Goal: Task Accomplishment & Management: Complete application form

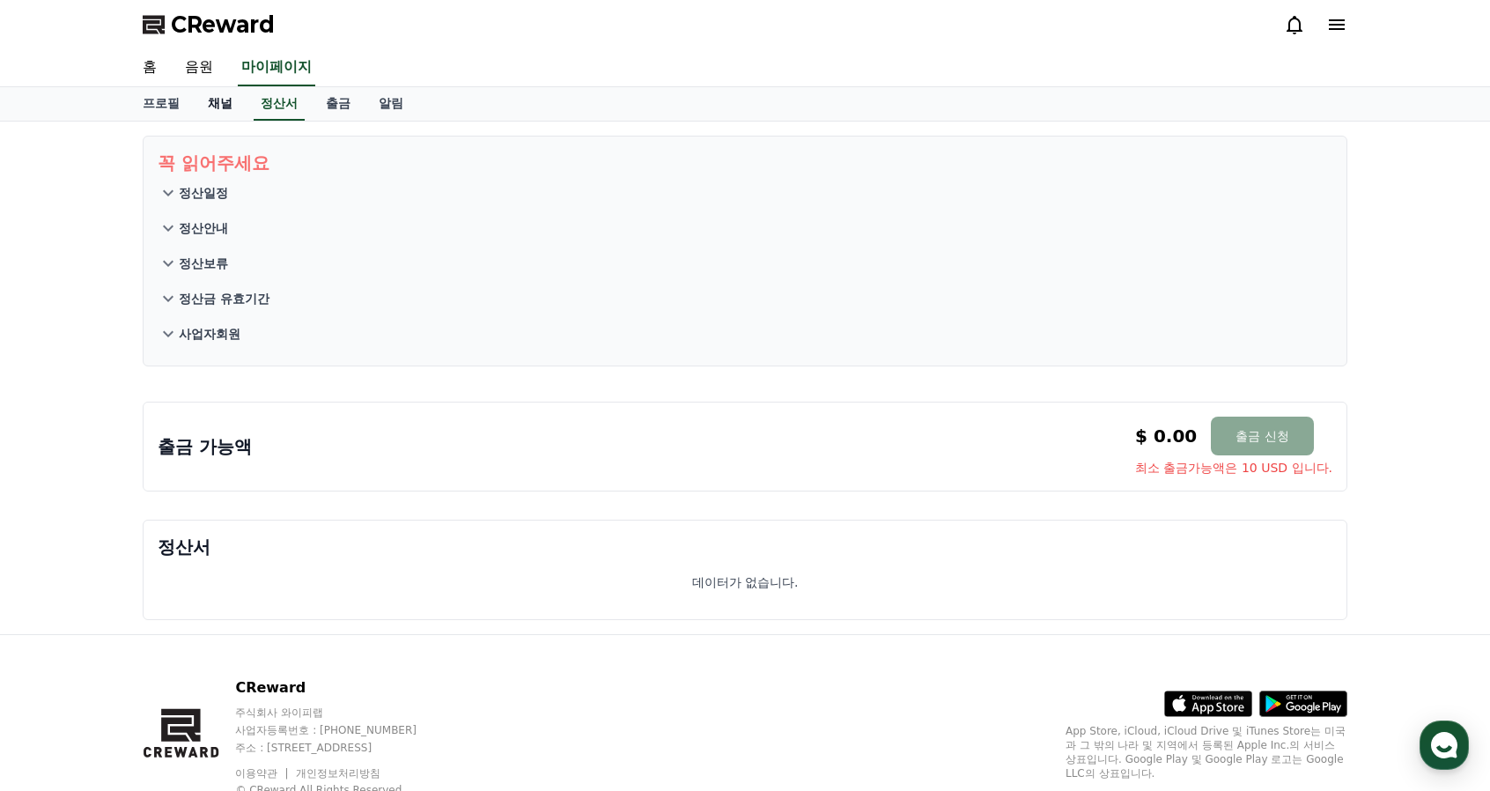
click at [221, 98] on link "채널" at bounding box center [220, 103] width 53 height 33
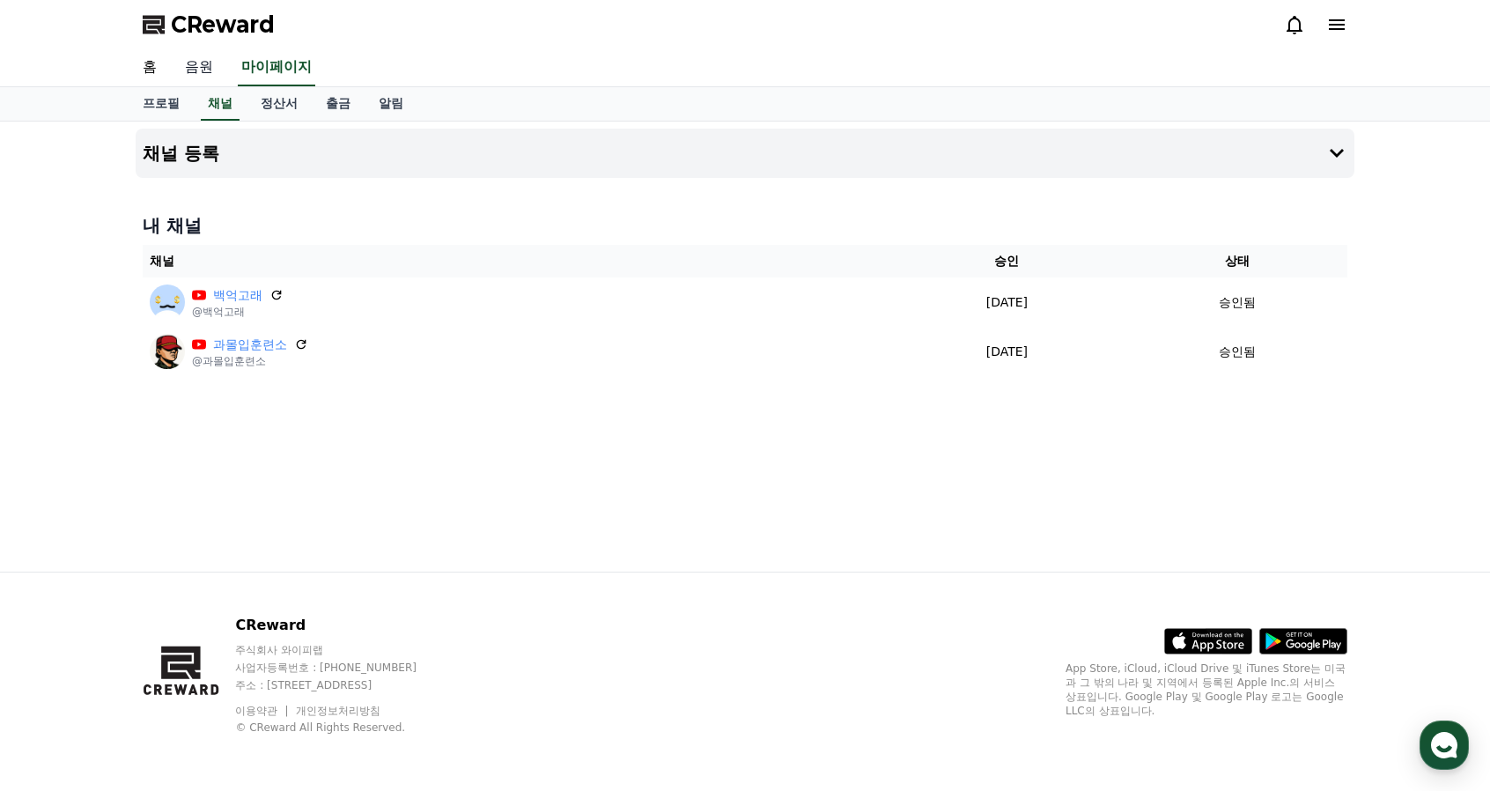
click at [196, 75] on link "음원" at bounding box center [199, 67] width 56 height 37
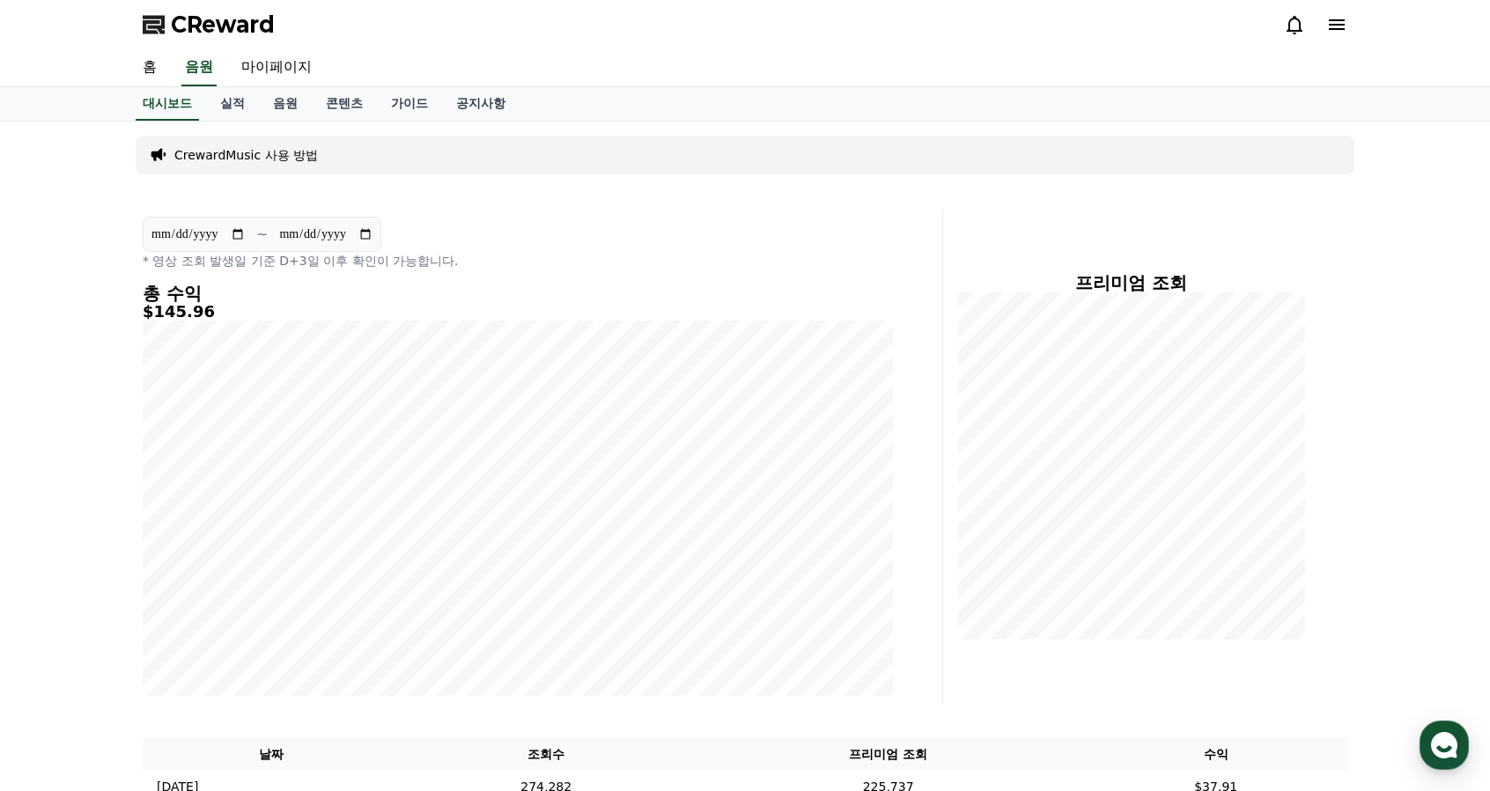
click at [1344, 27] on icon at bounding box center [1337, 24] width 21 height 21
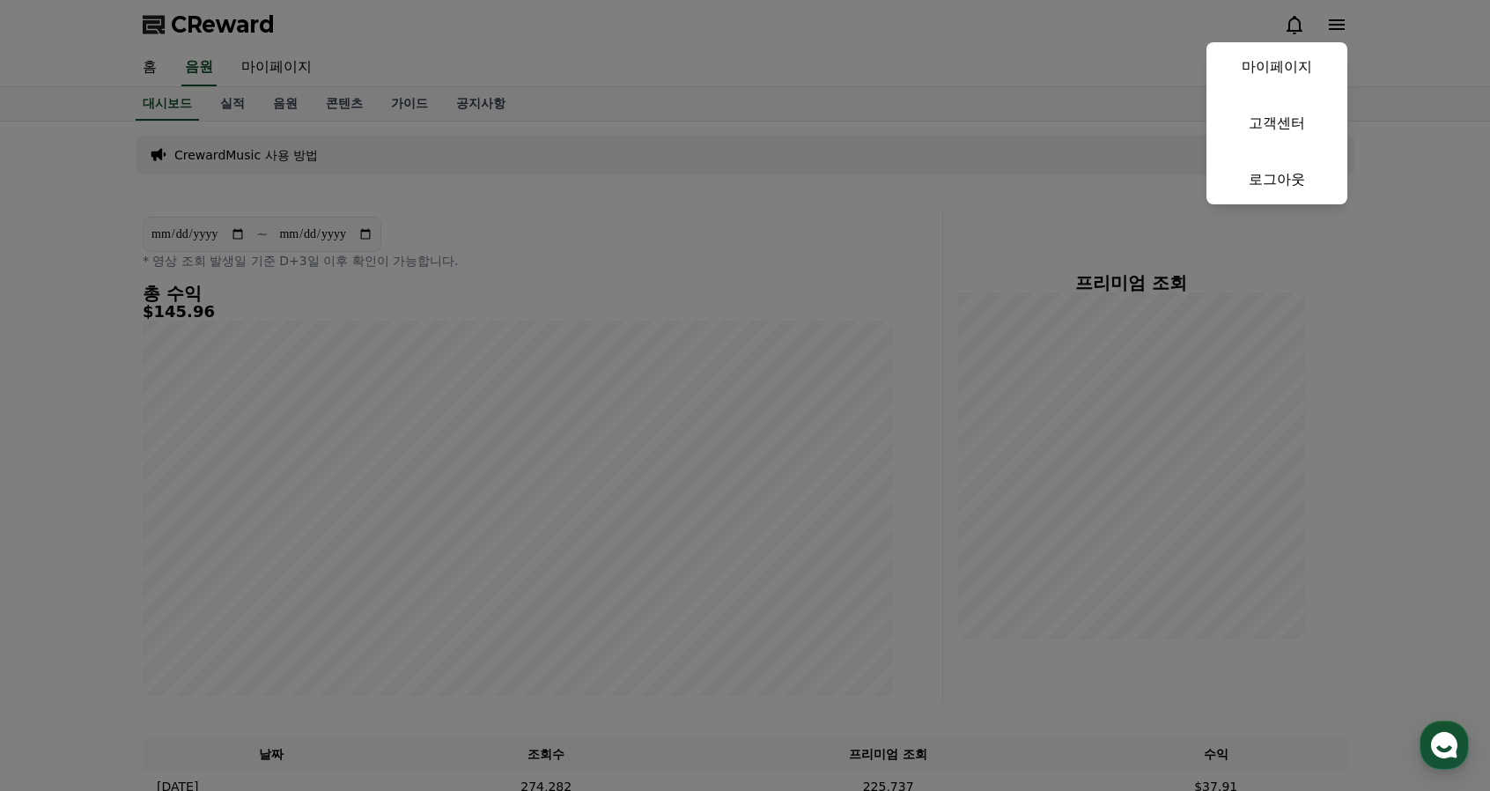
click at [356, 47] on button "close" at bounding box center [745, 395] width 1490 height 791
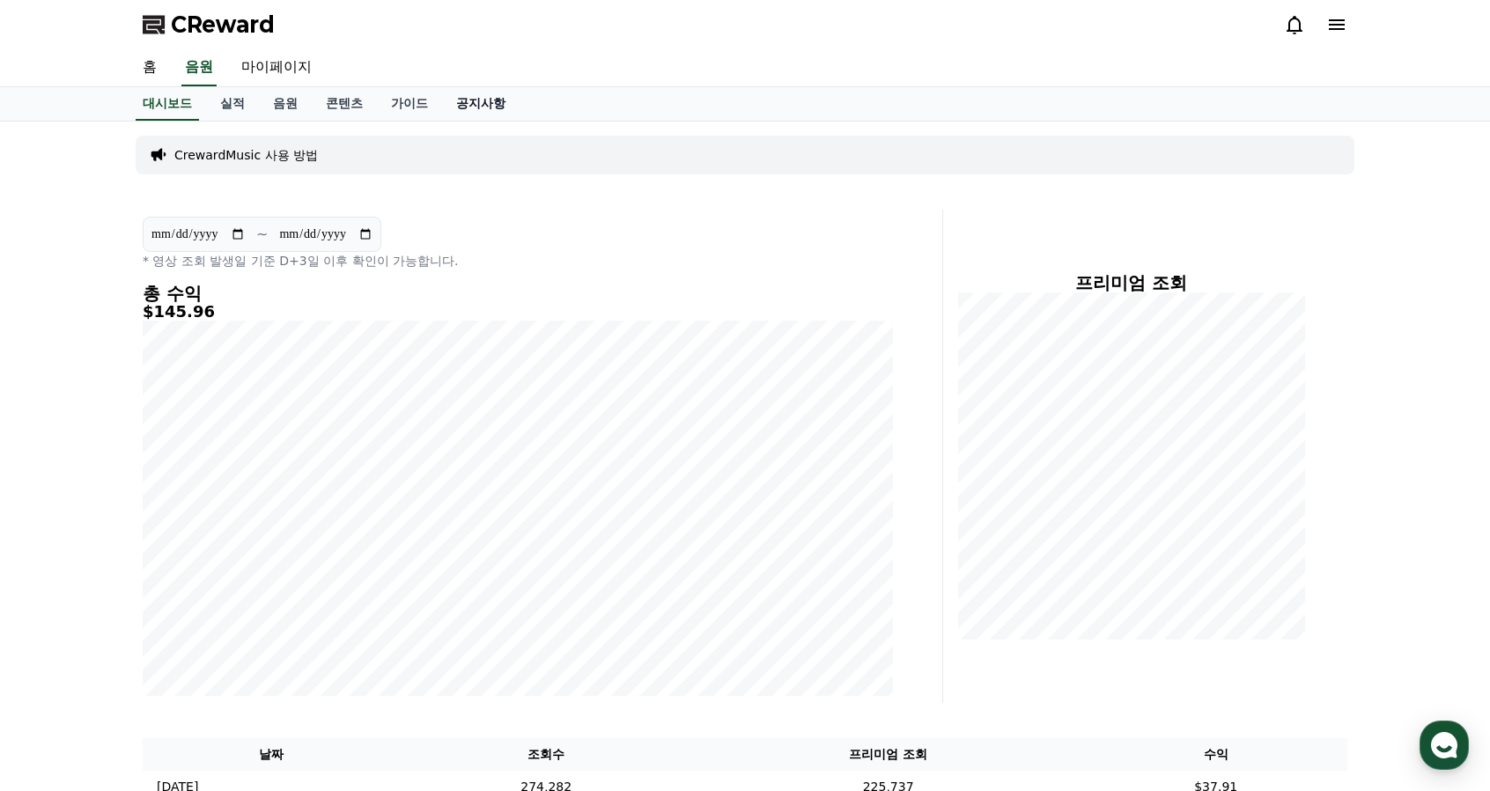
click at [490, 100] on link "공지사항" at bounding box center [481, 103] width 78 height 33
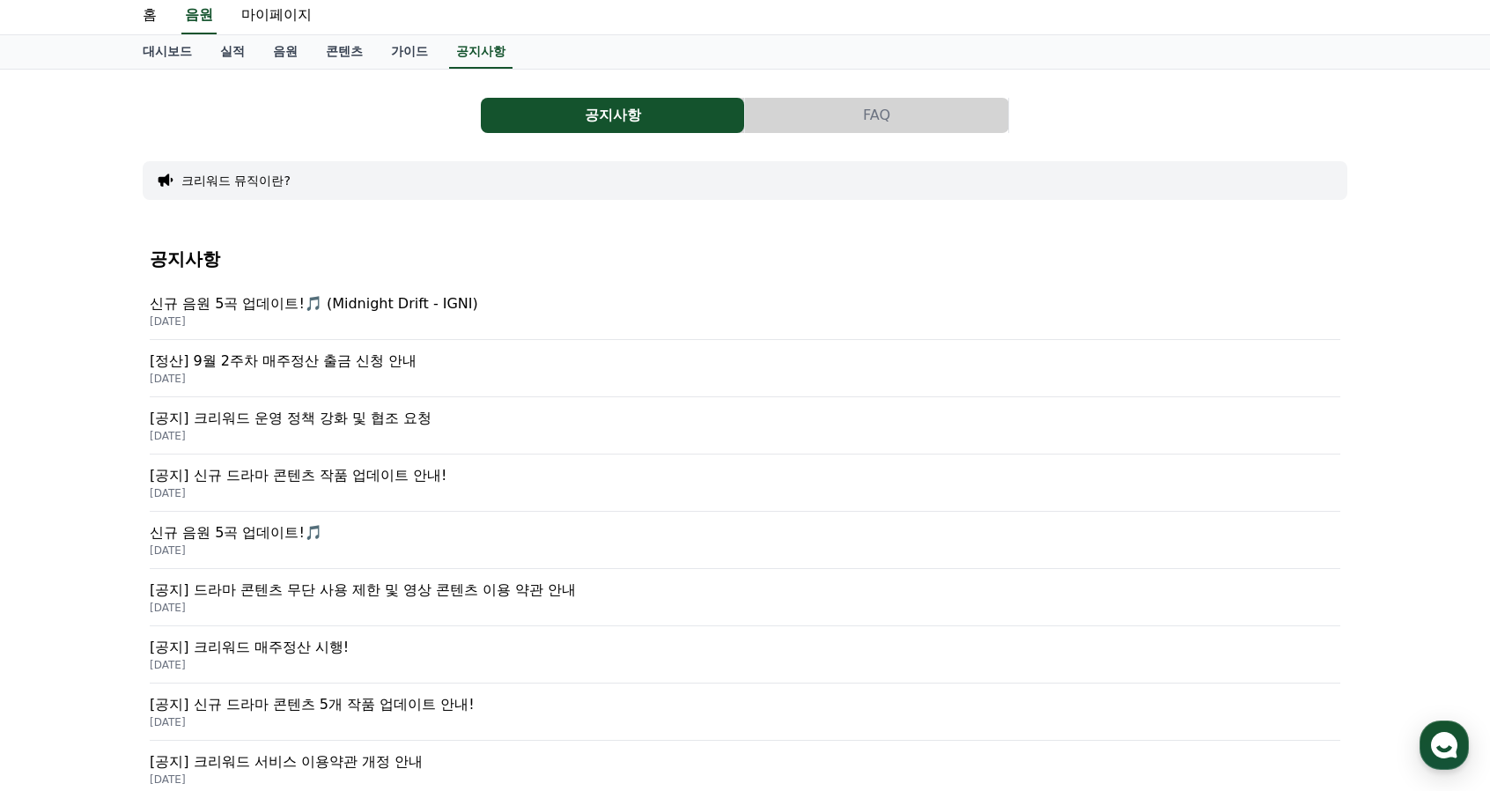
scroll to position [88, 0]
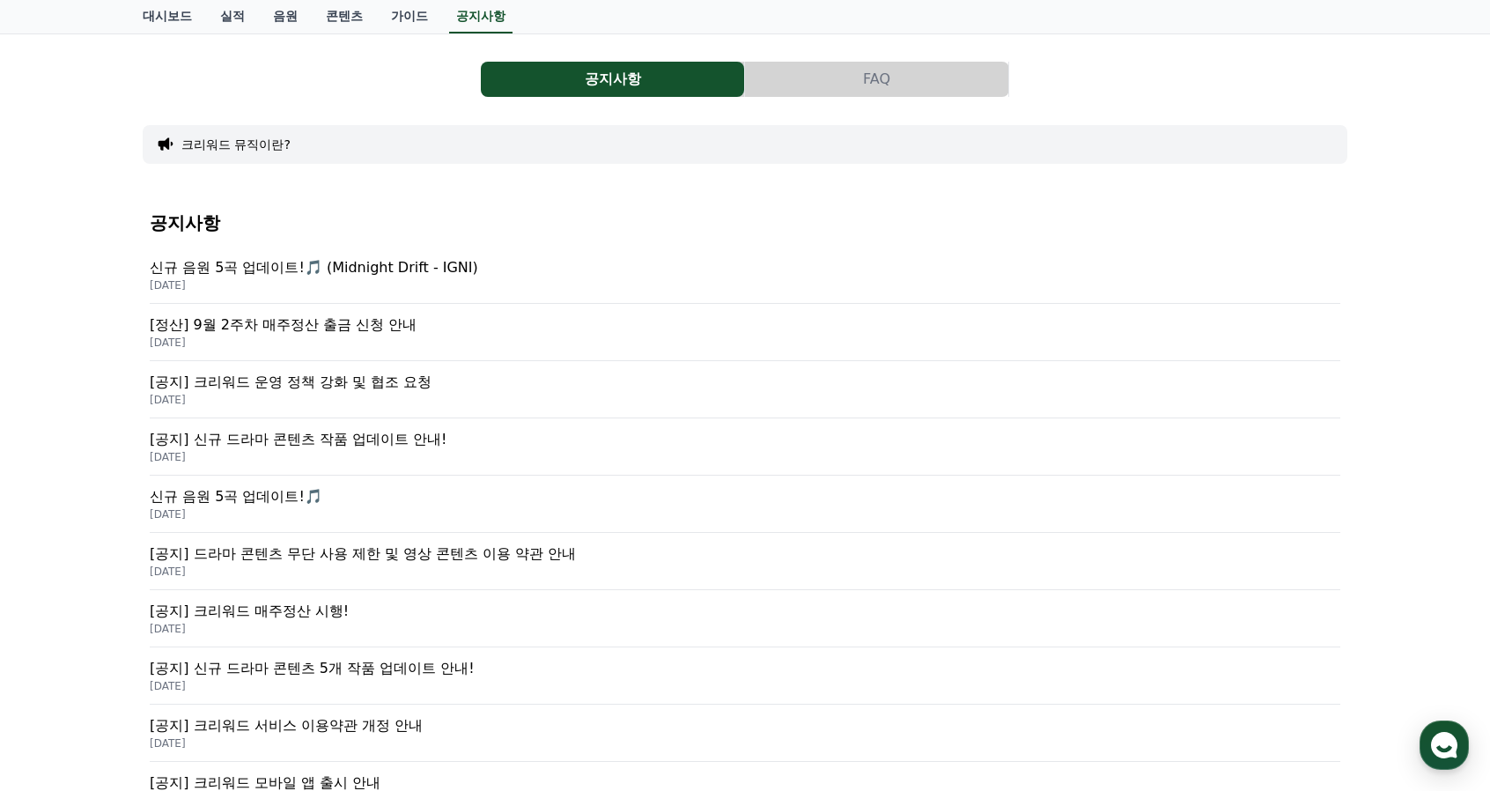
click at [379, 325] on p "[정산] 9월 2주차 매주정산 출금 신청 안내" at bounding box center [745, 324] width 1191 height 21
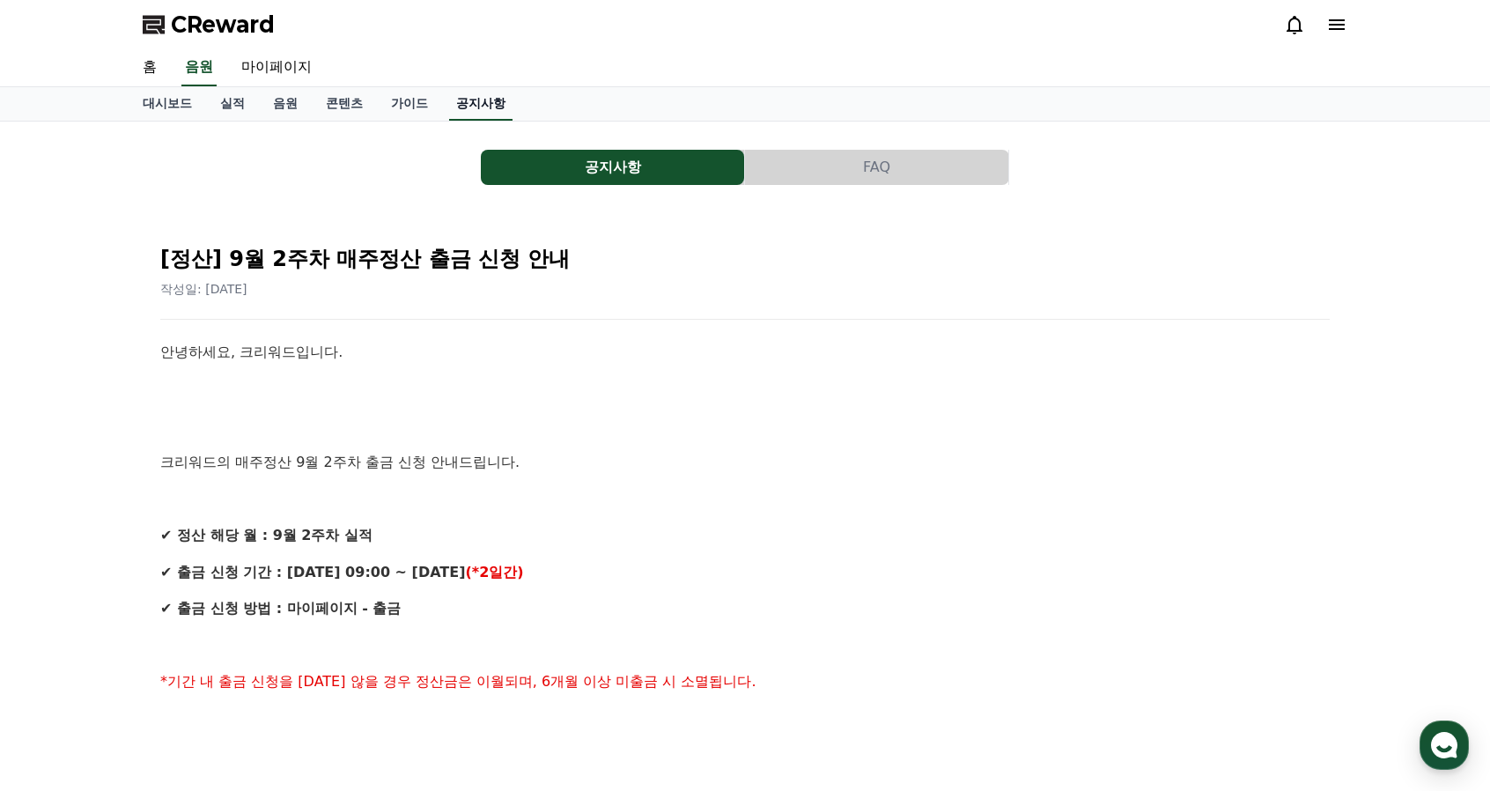
click at [483, 104] on link "공지사항" at bounding box center [480, 103] width 63 height 33
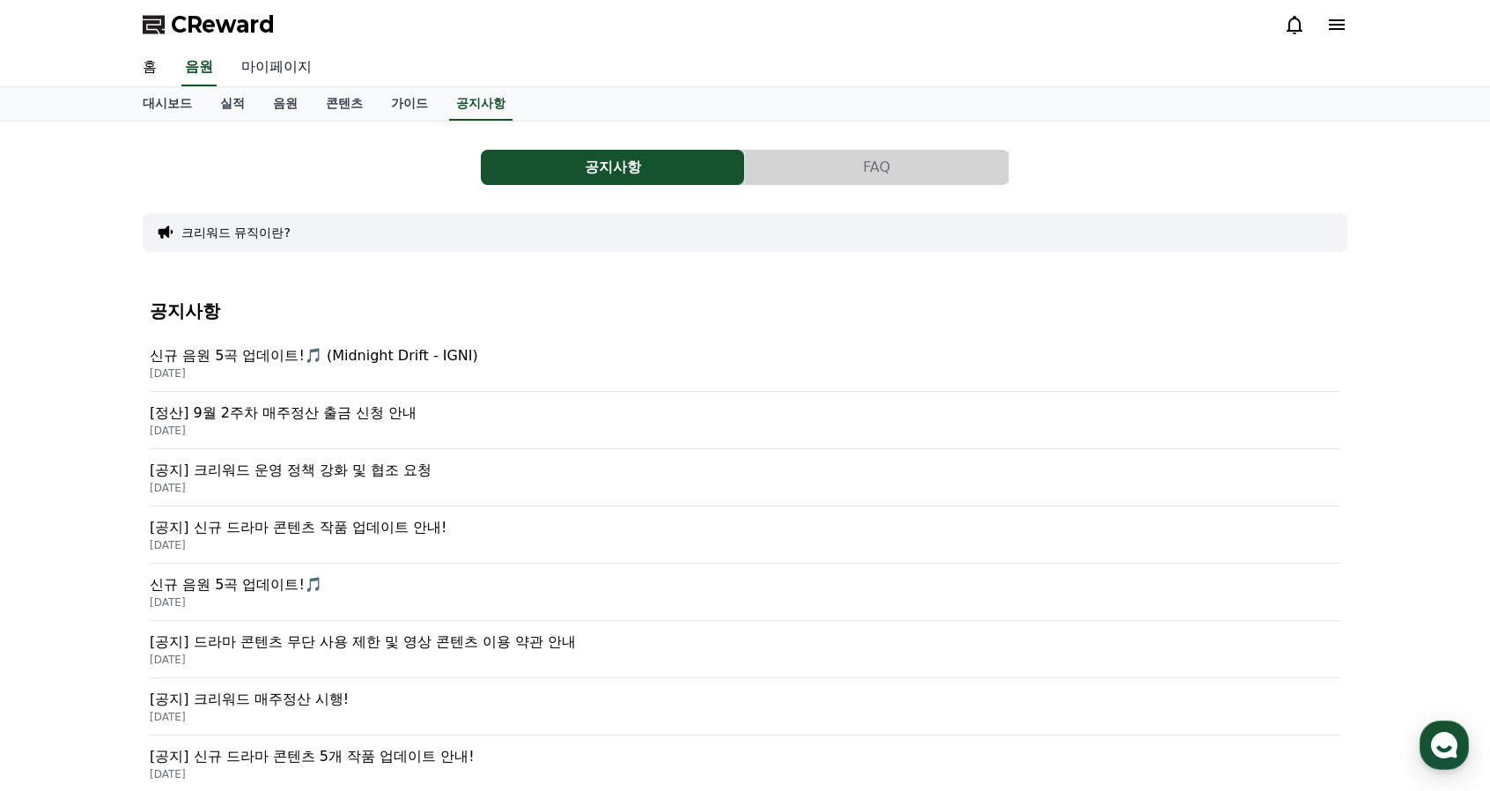
click at [278, 64] on link "마이페이지" at bounding box center [276, 67] width 99 height 37
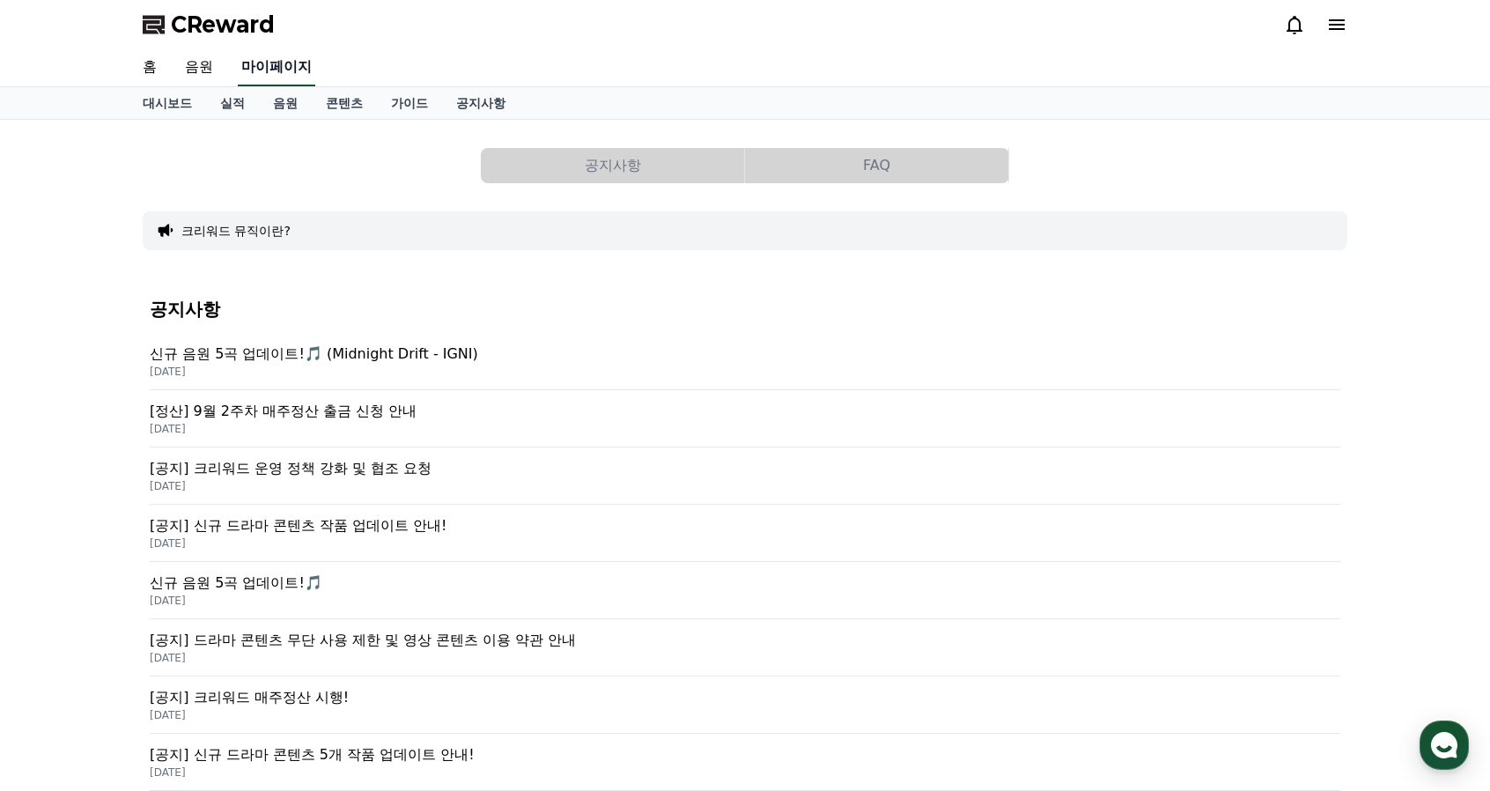
select select "**********"
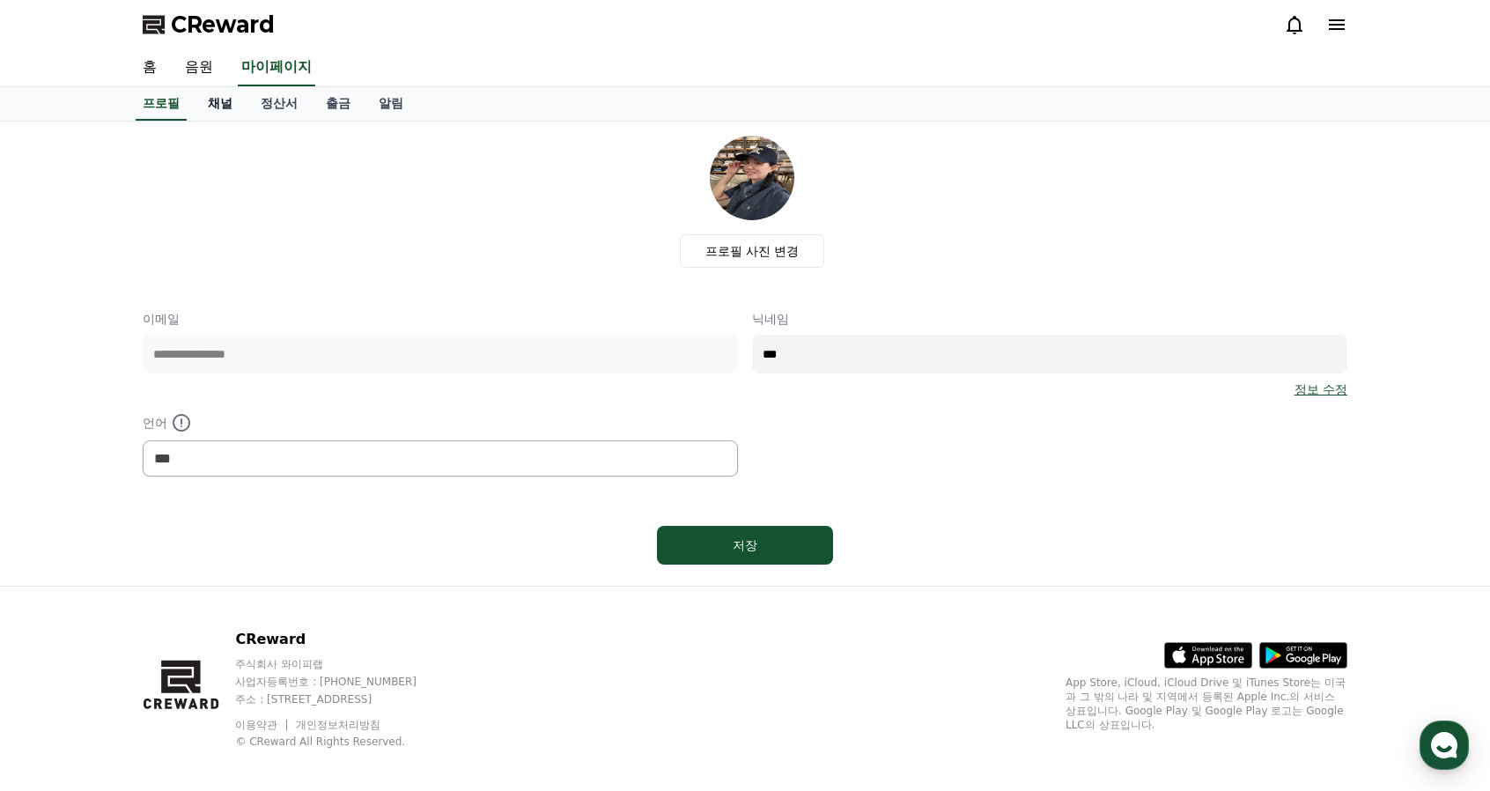
click at [203, 107] on link "채널" at bounding box center [220, 103] width 53 height 33
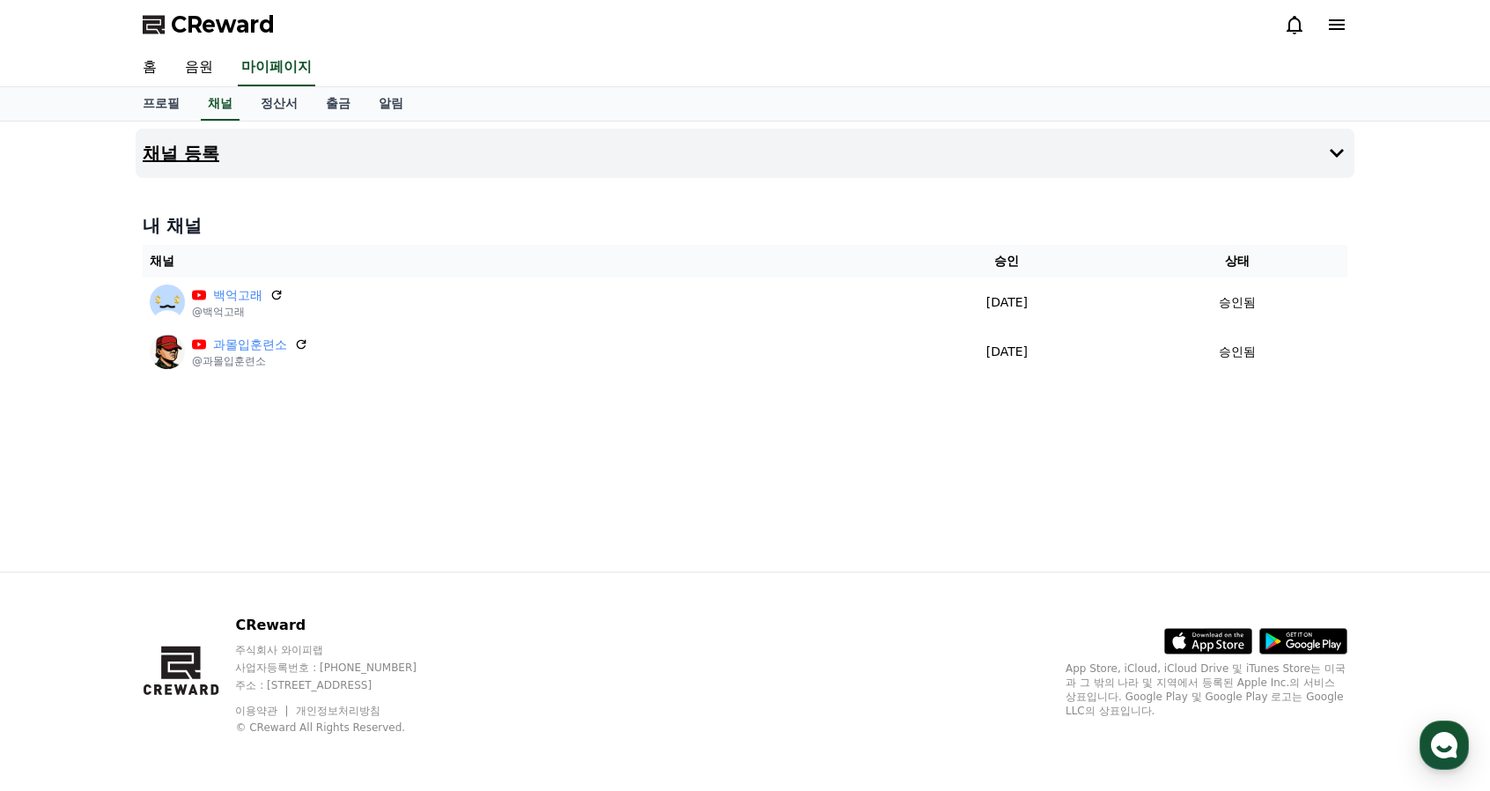
click at [1180, 170] on button "채널 등록" at bounding box center [745, 153] width 1219 height 49
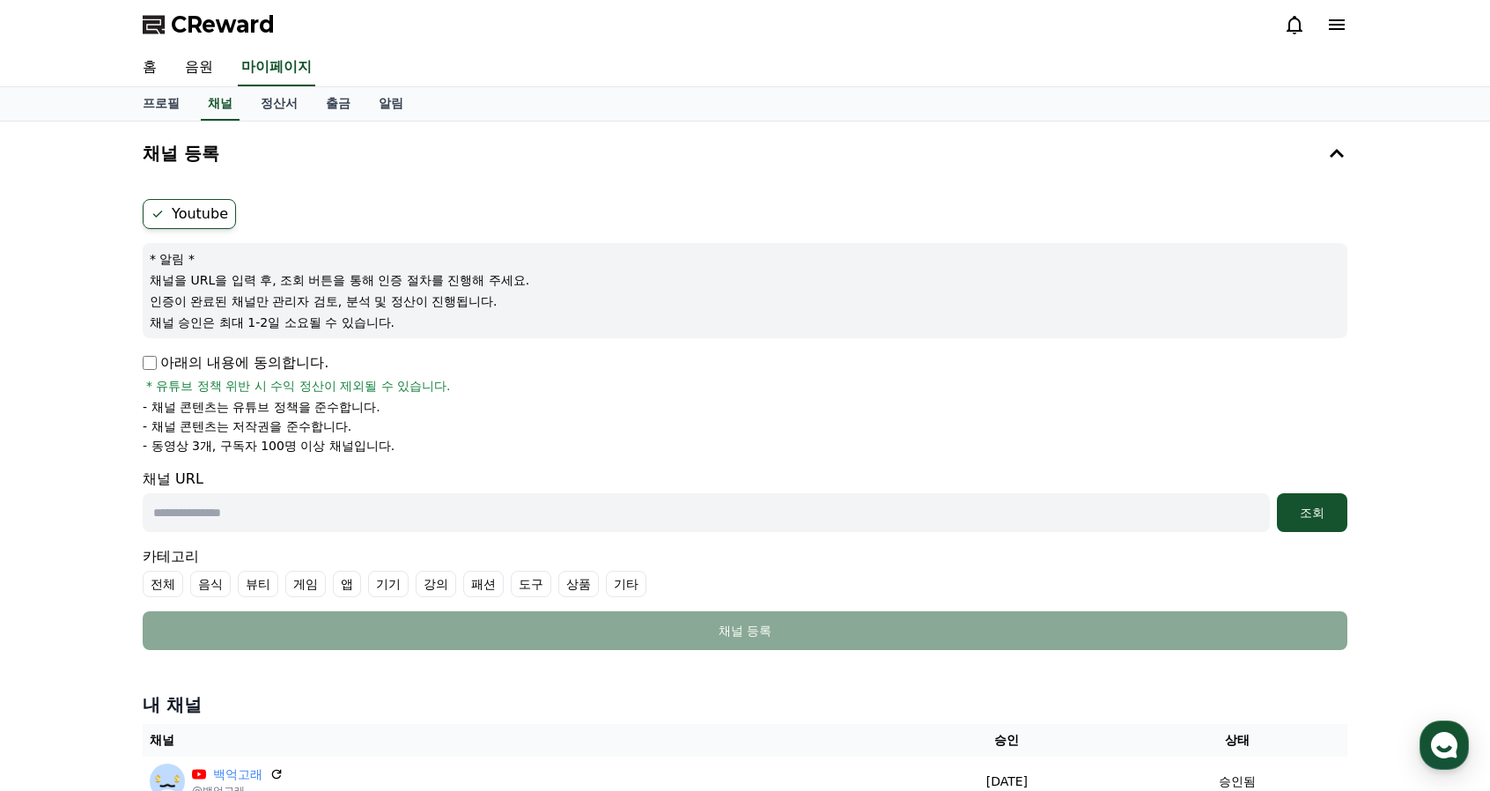
click at [245, 513] on input "text" at bounding box center [707, 512] width 1128 height 39
paste input "**********"
type input "**********"
click at [1310, 514] on div "조회" at bounding box center [1312, 513] width 56 height 18
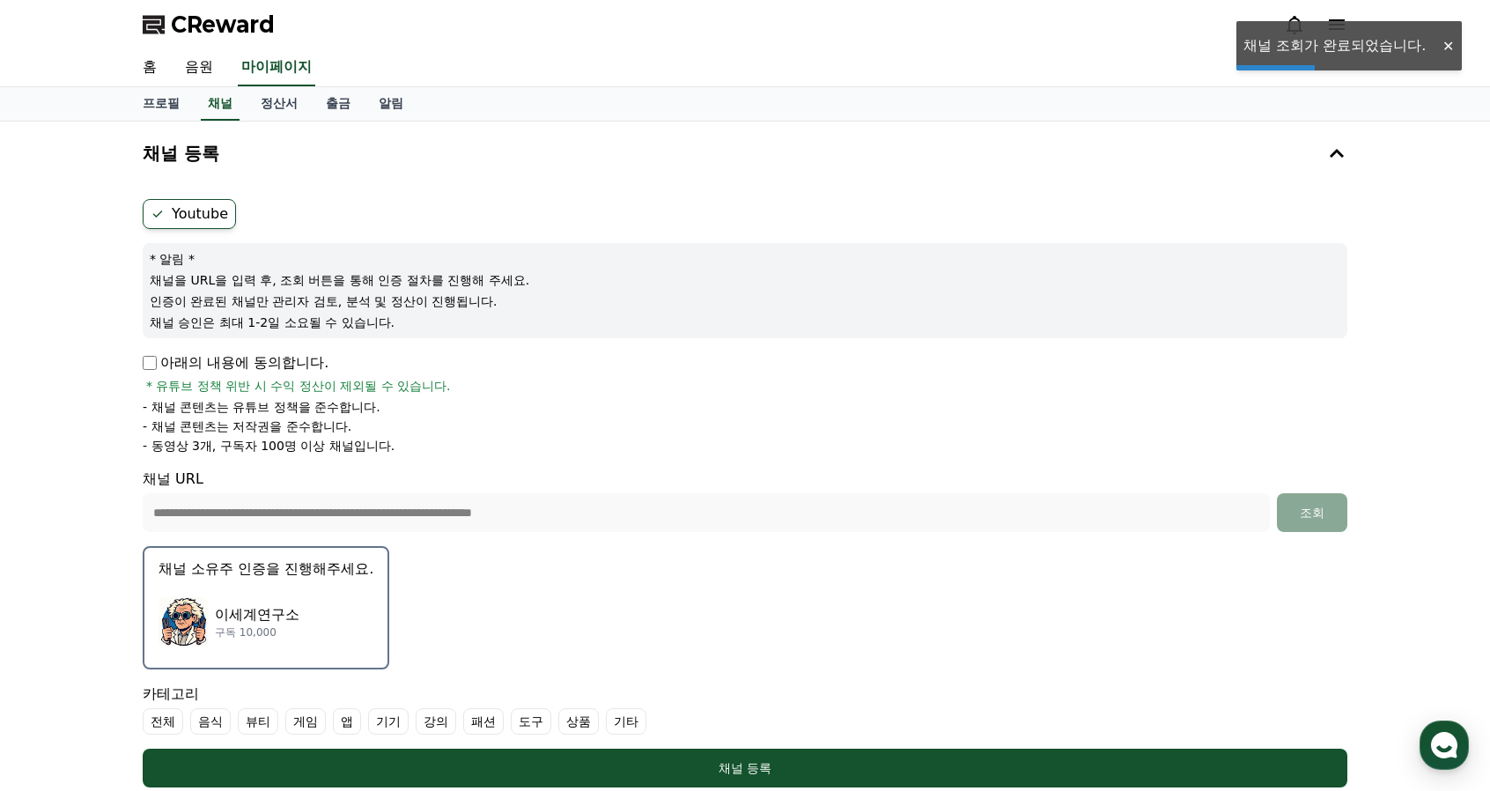
click at [299, 608] on p "이세계연구소" at bounding box center [257, 614] width 85 height 21
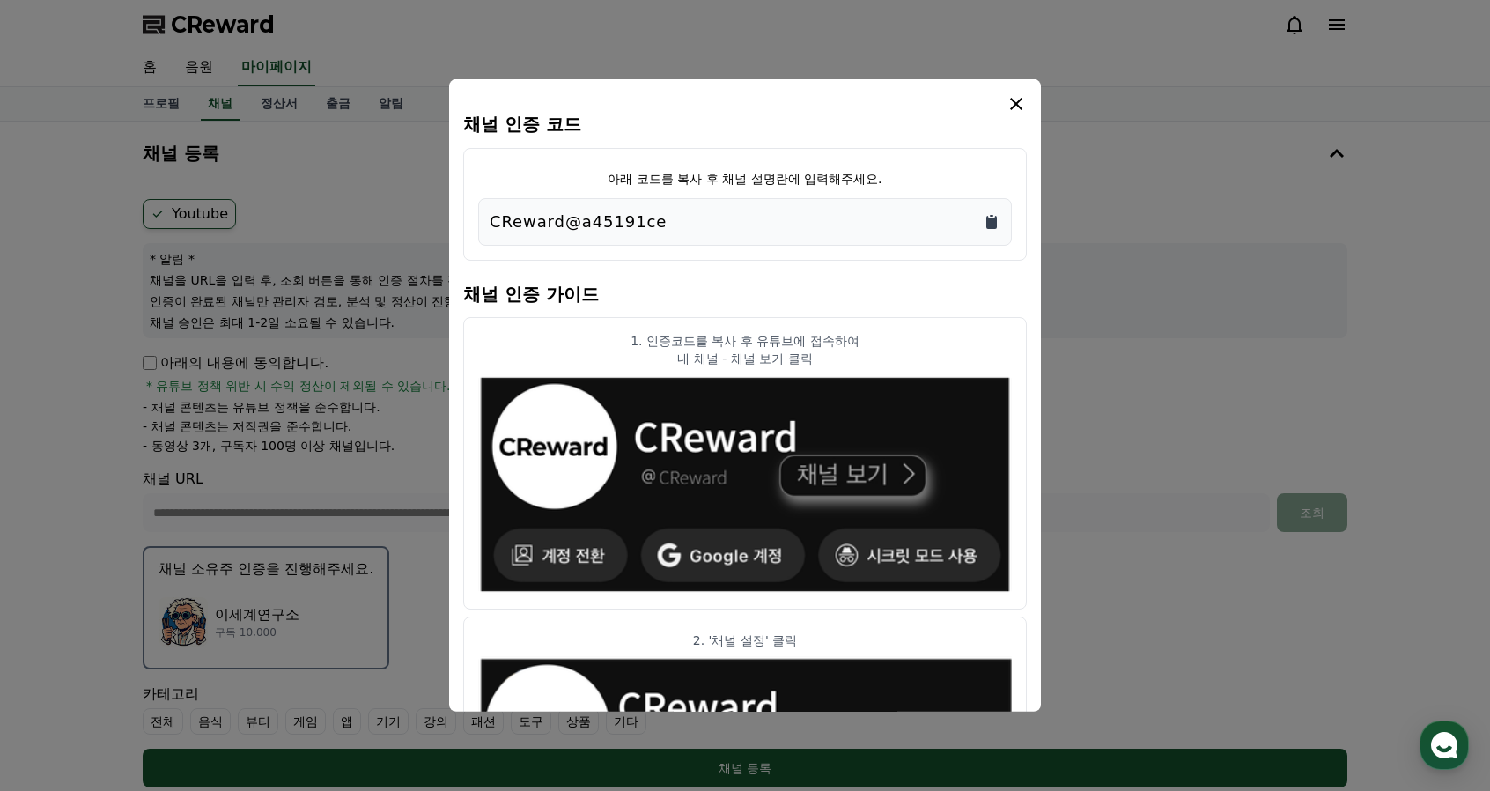
click at [992, 217] on icon "Copy to clipboard" at bounding box center [992, 222] width 18 height 18
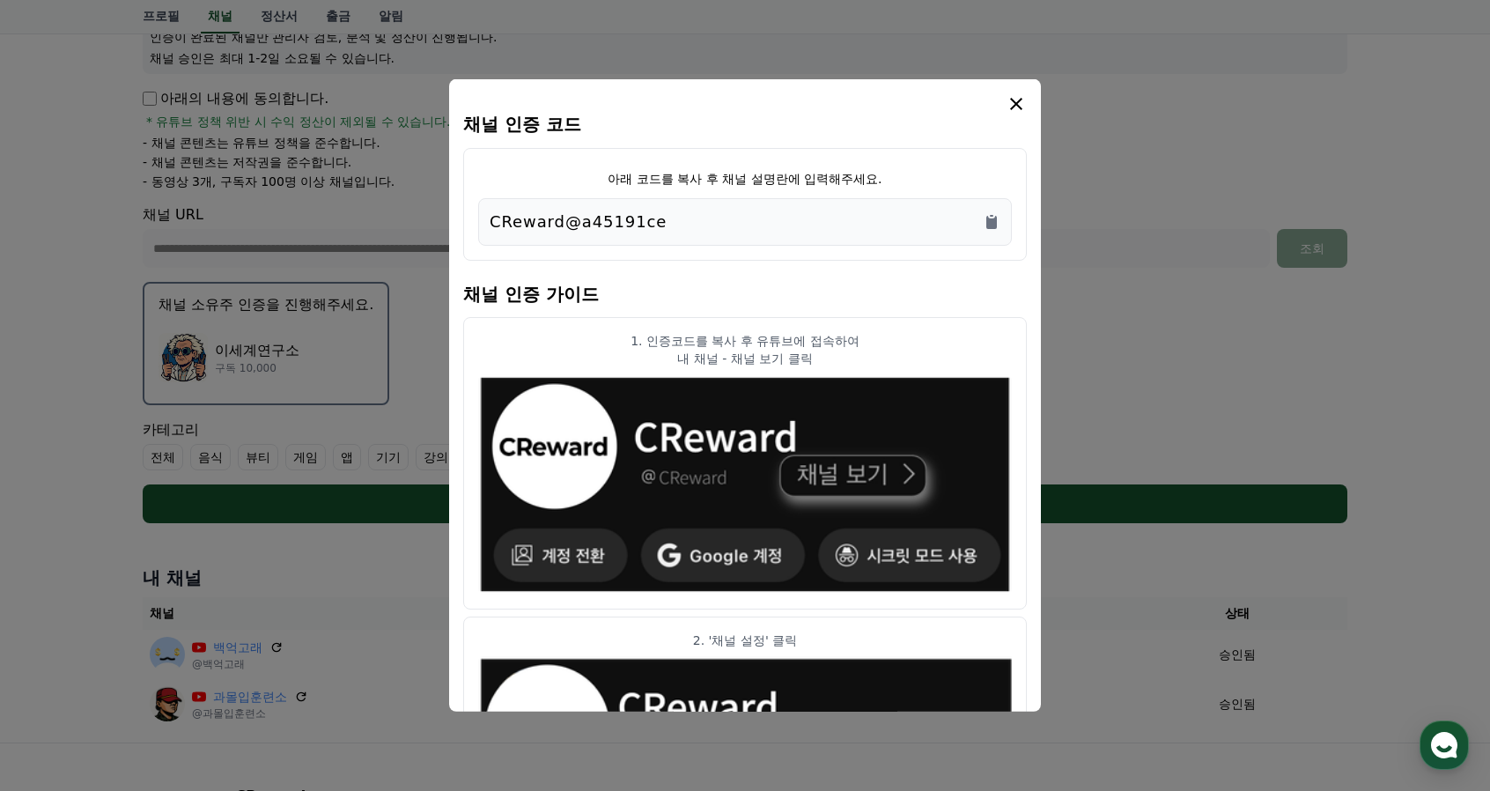
click at [1007, 108] on icon "modal" at bounding box center [1016, 103] width 21 height 21
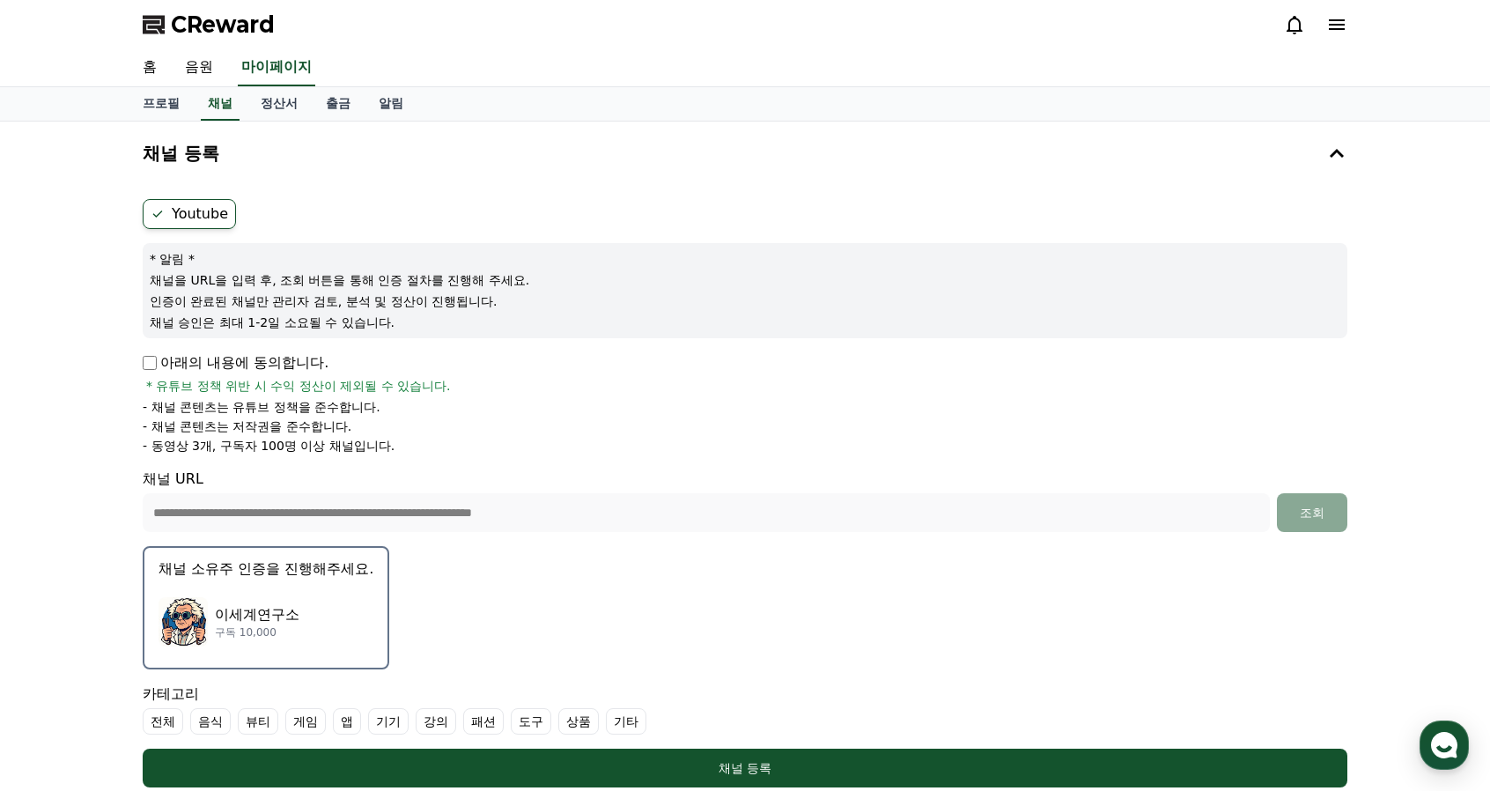
click at [361, 618] on div "이세계연구소 구독 10,000" at bounding box center [266, 622] width 215 height 70
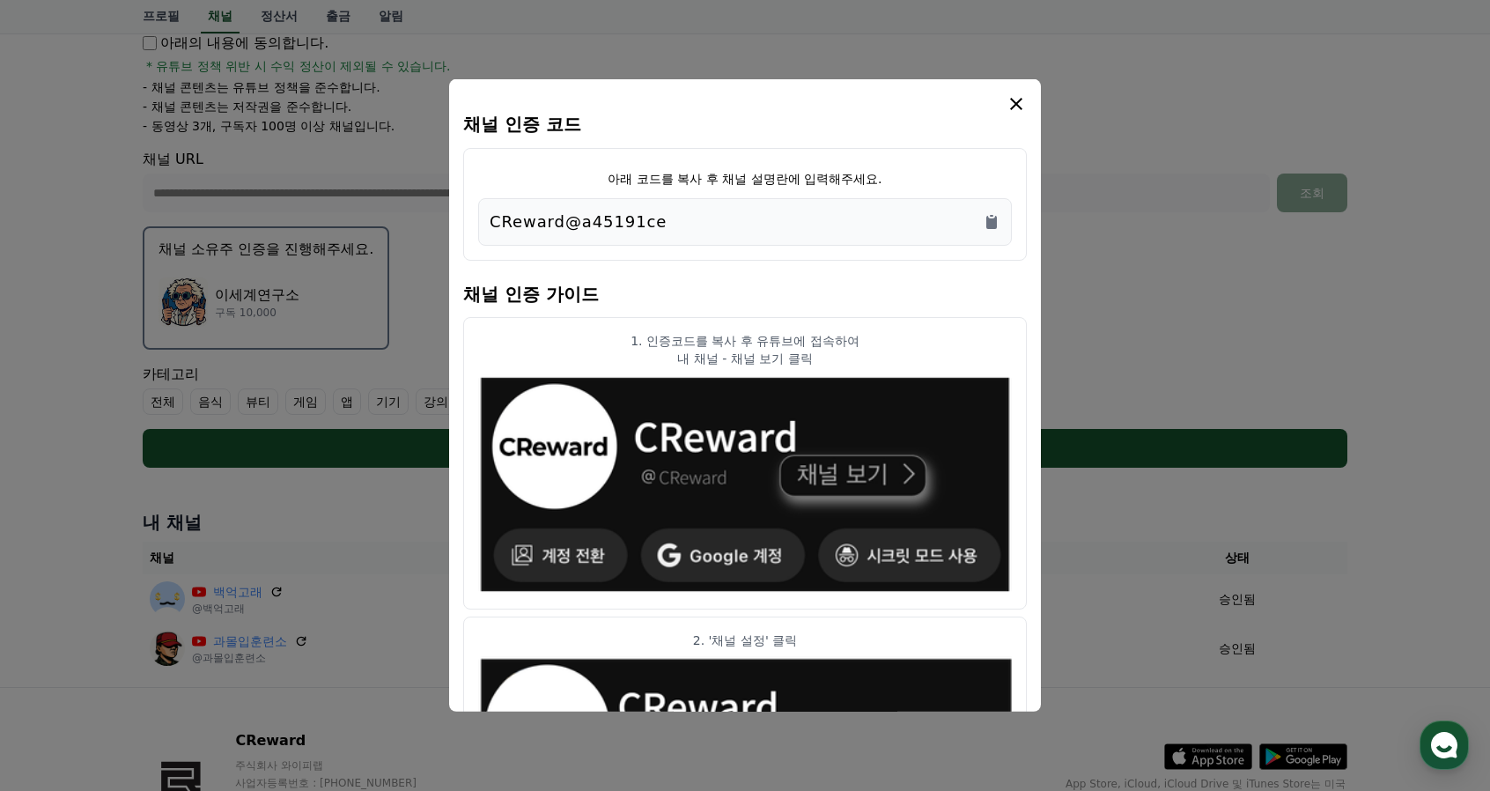
scroll to position [257, 0]
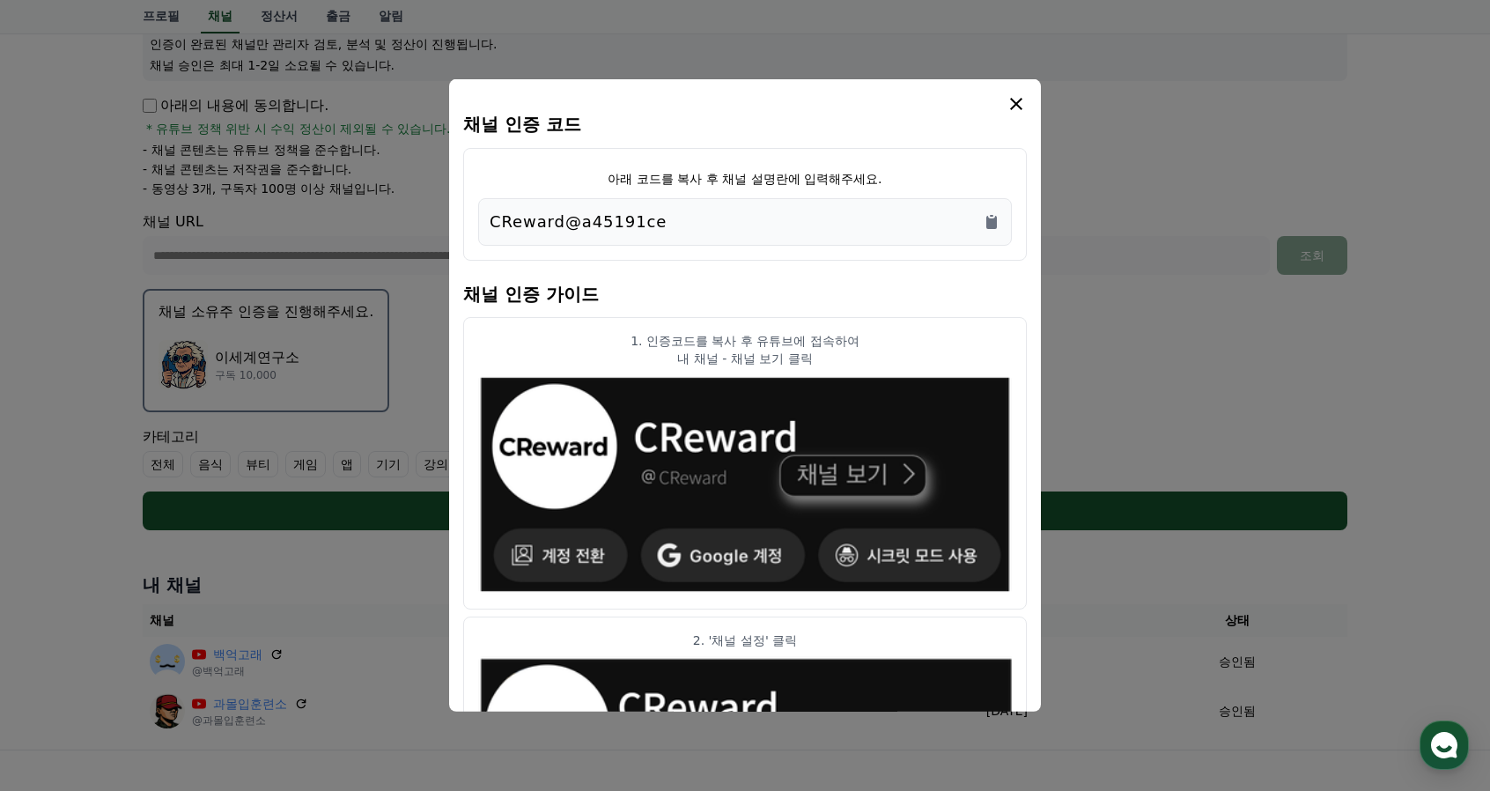
click at [1017, 107] on icon "modal" at bounding box center [1016, 103] width 21 height 21
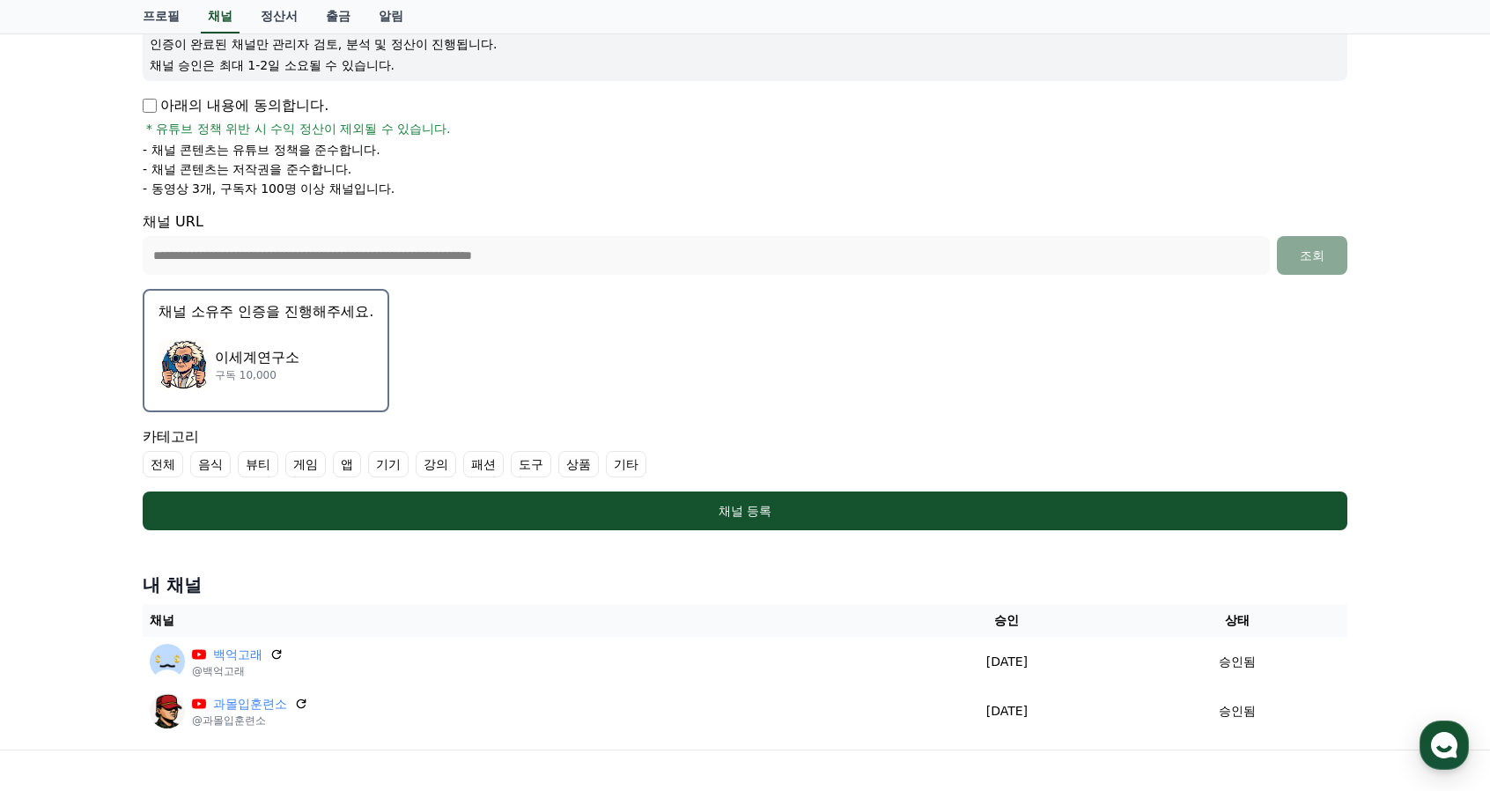
click at [359, 366] on div "이세계연구소 구독 10,000" at bounding box center [266, 364] width 215 height 70
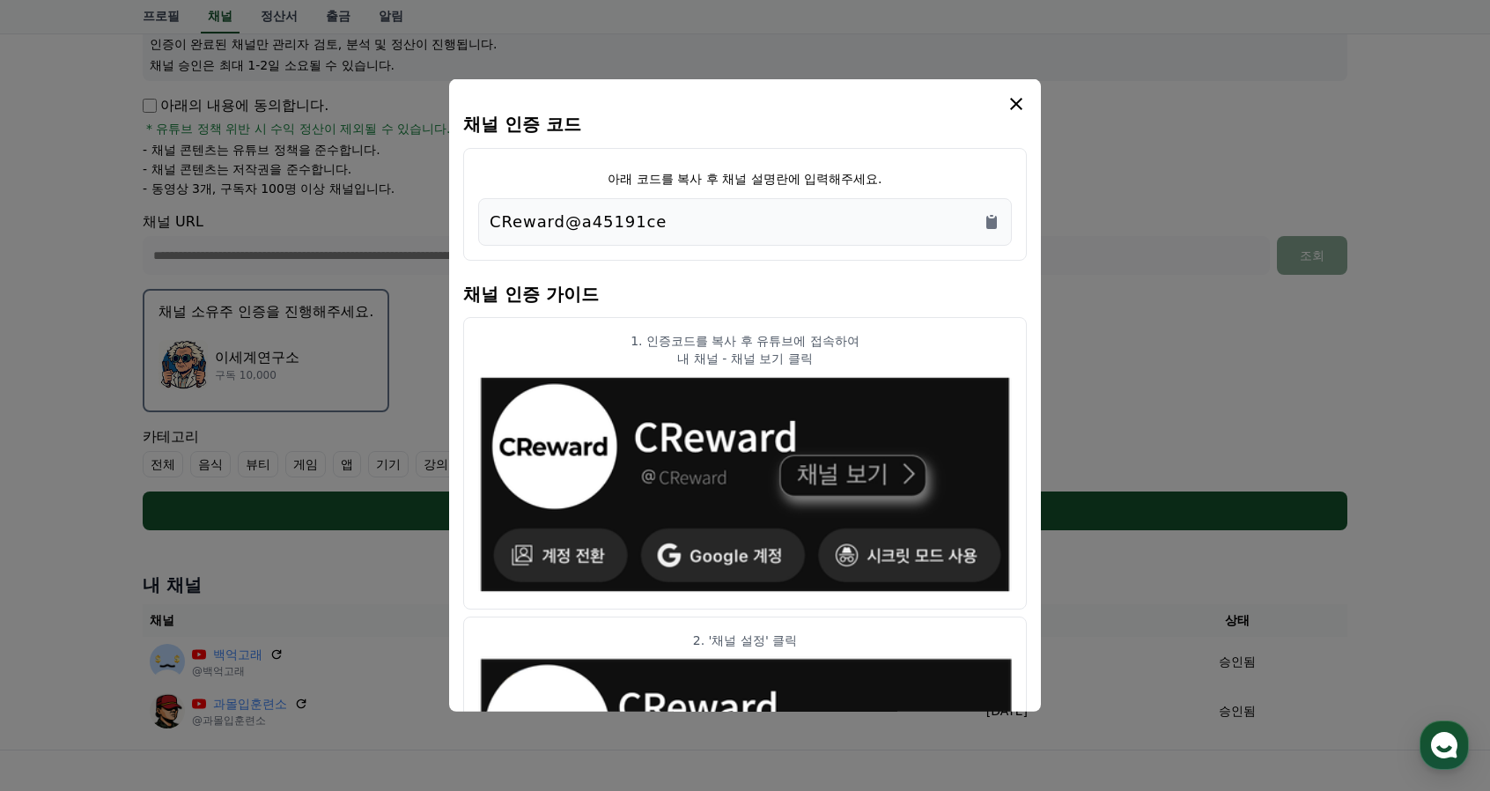
click at [1024, 101] on icon "modal" at bounding box center [1016, 103] width 21 height 21
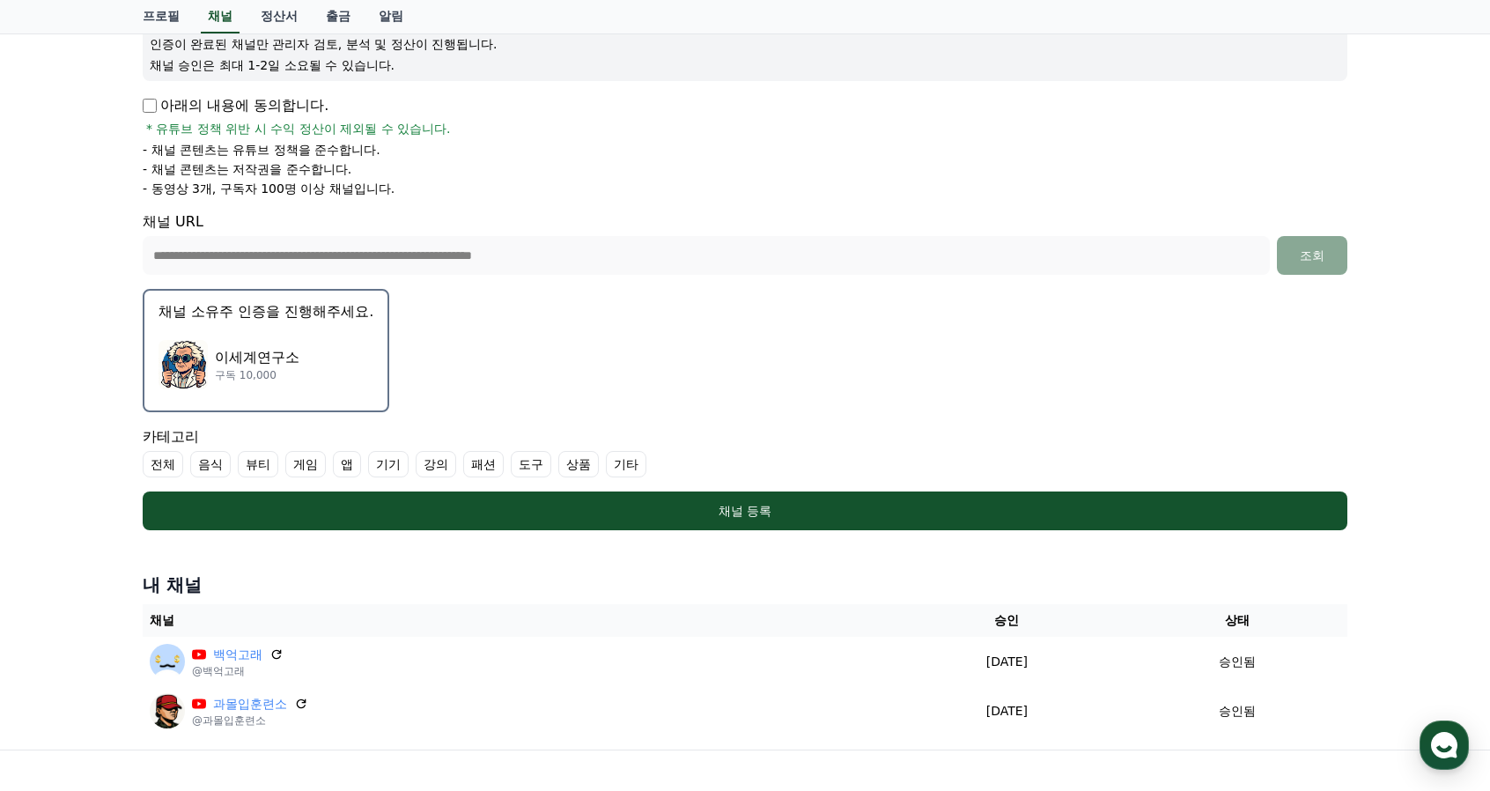
drag, startPoint x: 286, startPoint y: 352, endPoint x: 786, endPoint y: 403, distance: 502.0
click at [786, 403] on form "**********" at bounding box center [745, 236] width 1205 height 588
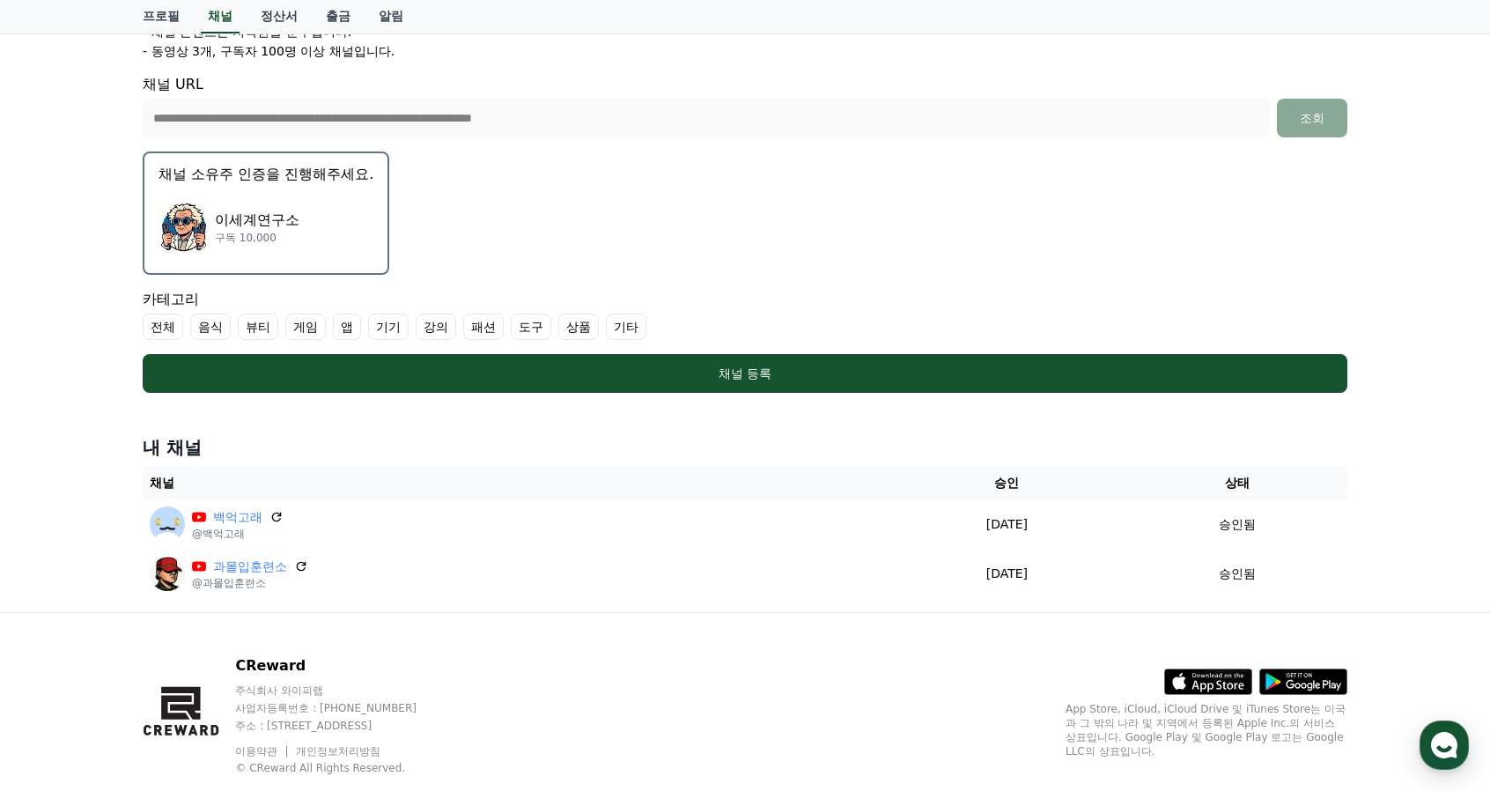
scroll to position [433, 0]
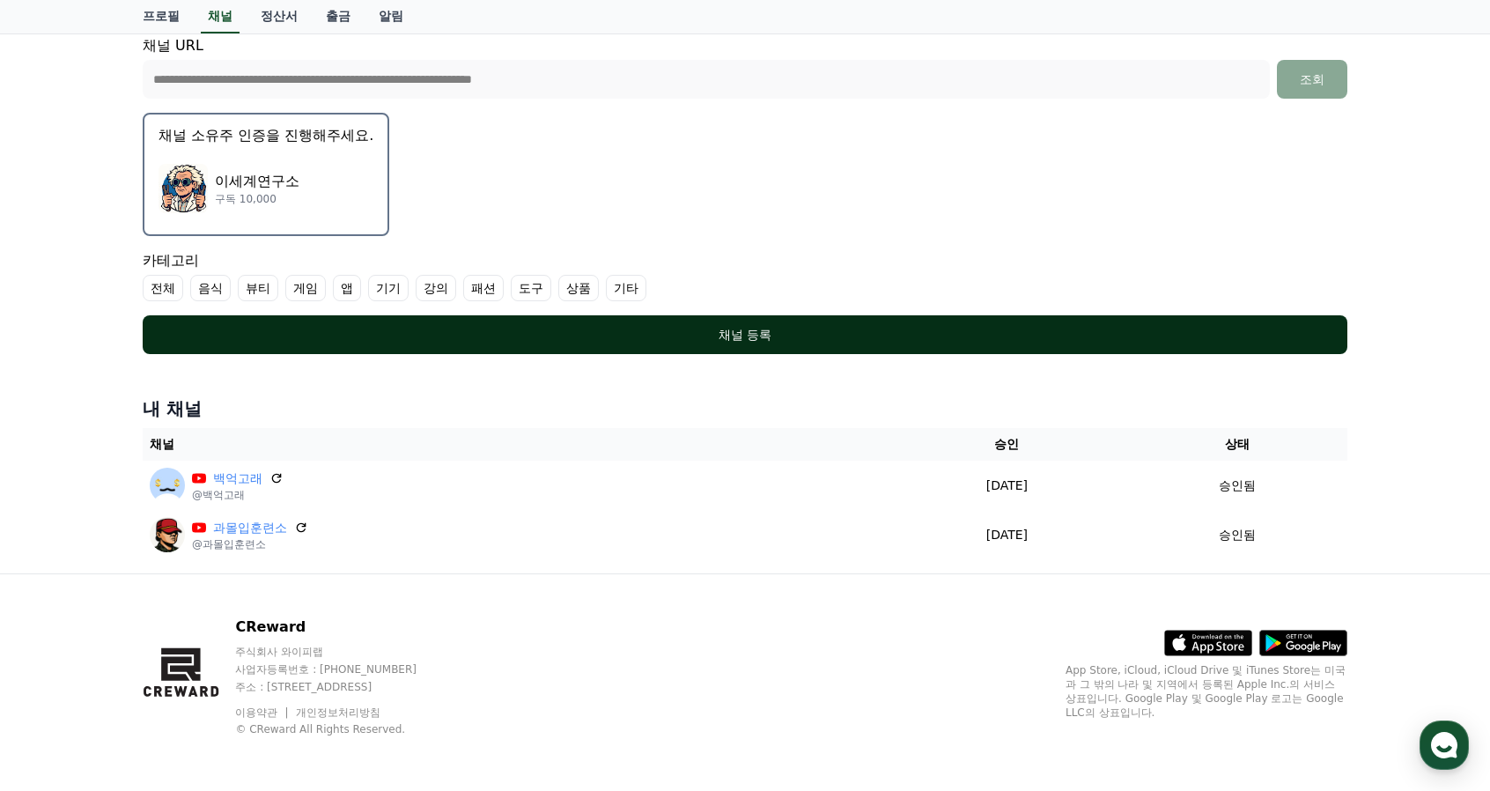
click at [692, 332] on div "채널 등록" at bounding box center [745, 335] width 1135 height 18
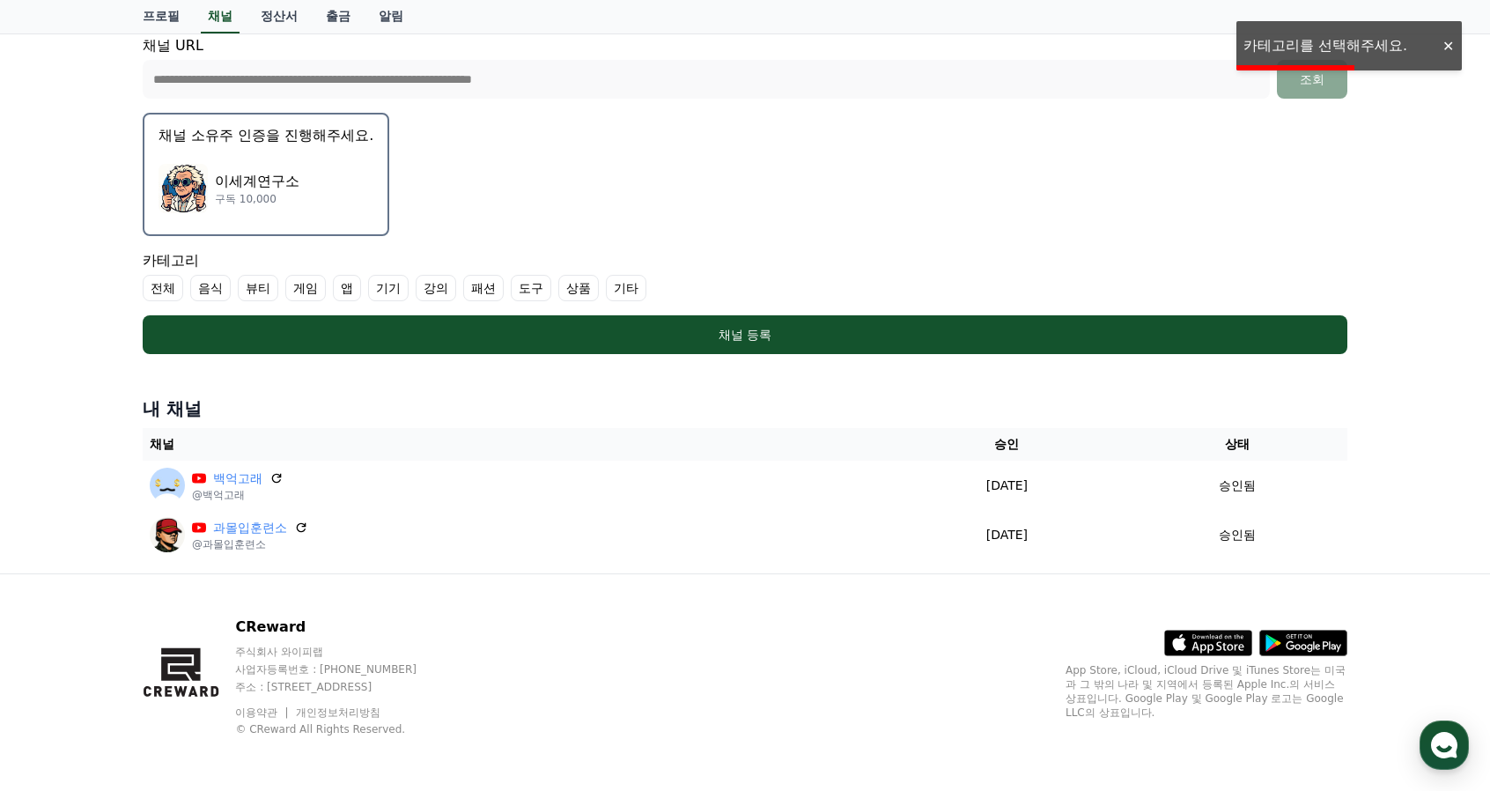
click at [158, 290] on label "전체" at bounding box center [163, 288] width 41 height 26
click at [604, 291] on label "상품" at bounding box center [600, 288] width 41 height 26
click at [187, 285] on label "전체" at bounding box center [174, 288] width 62 height 26
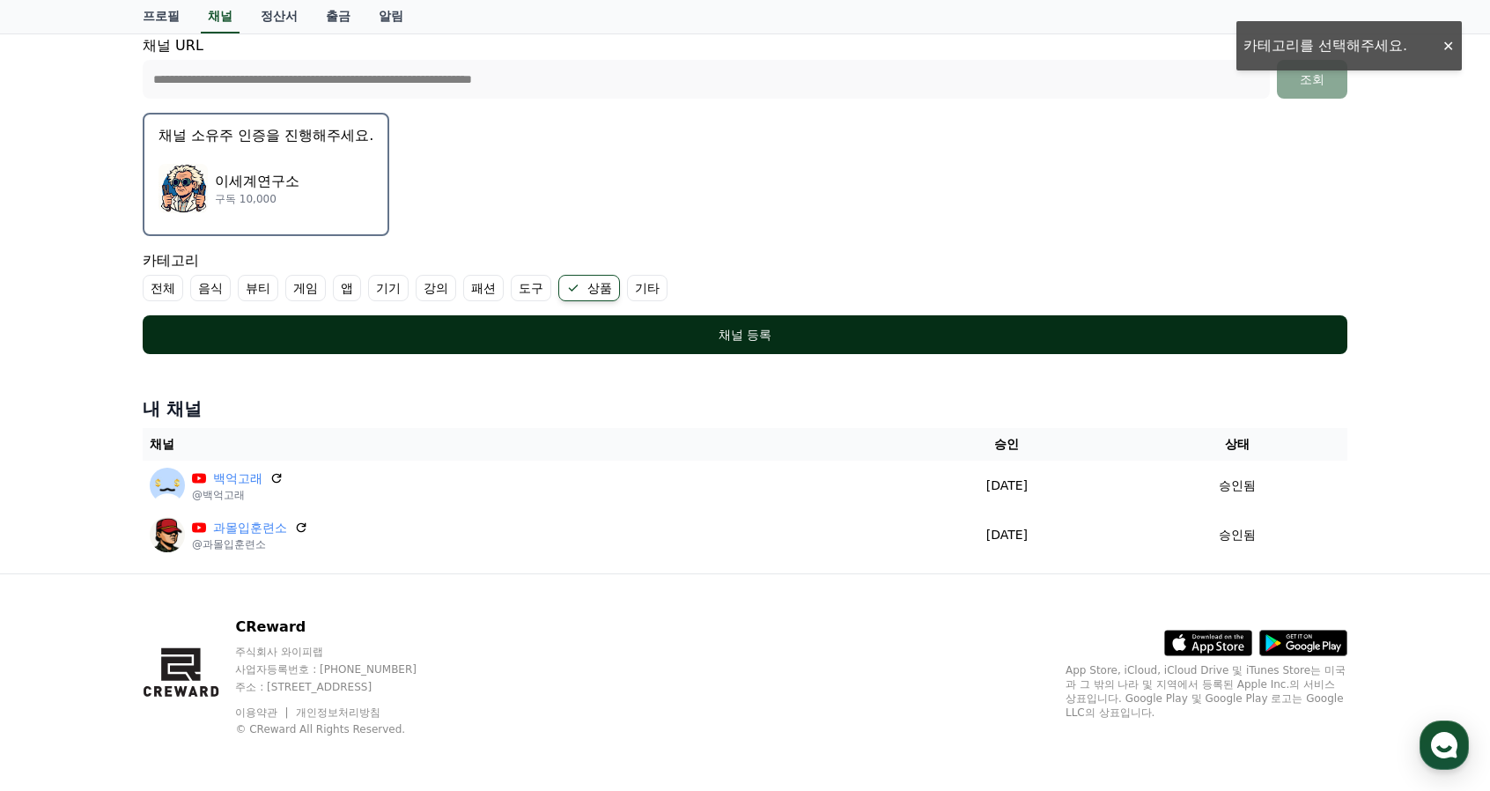
click at [691, 334] on div "채널 등록" at bounding box center [745, 335] width 1135 height 18
